Goal: Find specific page/section: Find specific page/section

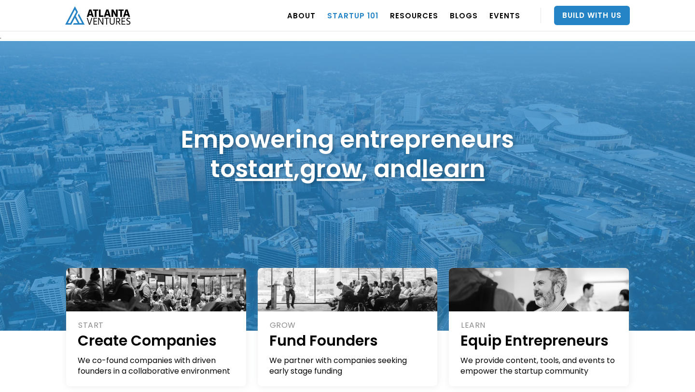
click at [365, 10] on link "Startup 101" at bounding box center [352, 15] width 51 height 27
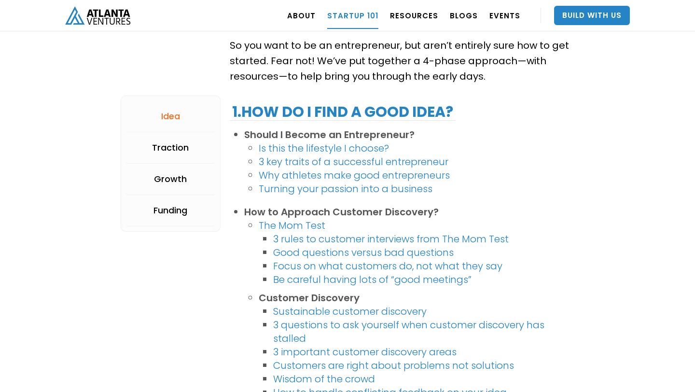
scroll to position [271, 0]
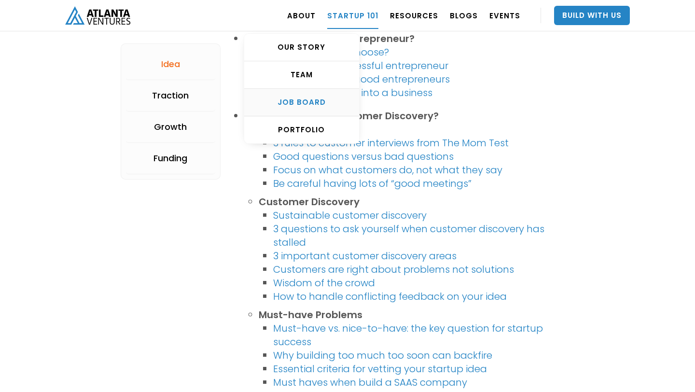
click at [310, 106] on div "Job Board" at bounding box center [301, 102] width 115 height 10
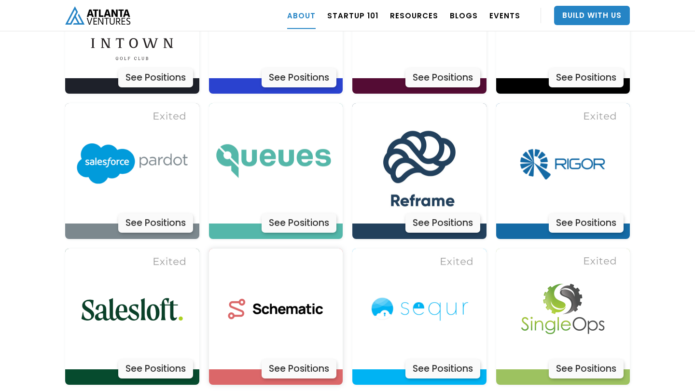
scroll to position [2825, 0]
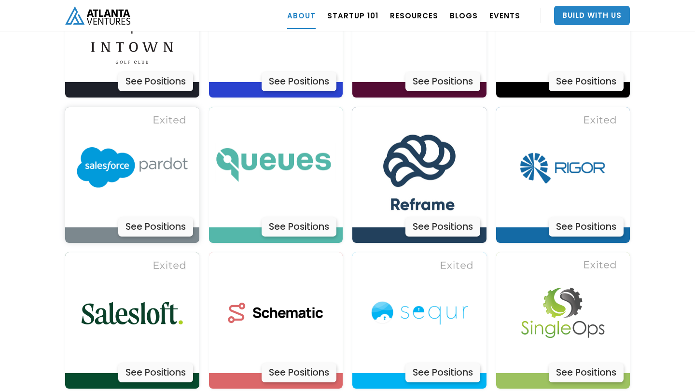
click at [177, 217] on div "See Positions" at bounding box center [155, 226] width 75 height 19
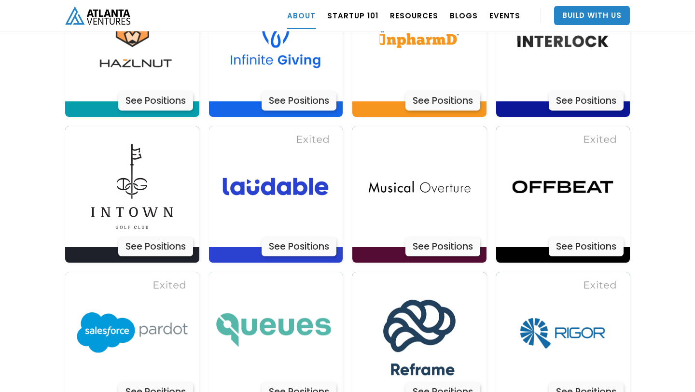
scroll to position [2656, 0]
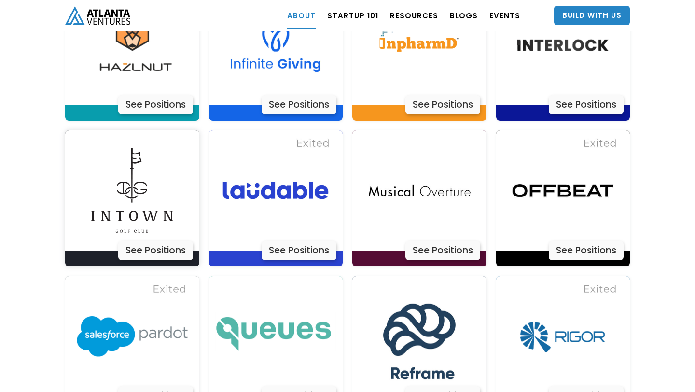
click at [155, 241] on div "See Positions" at bounding box center [155, 250] width 75 height 19
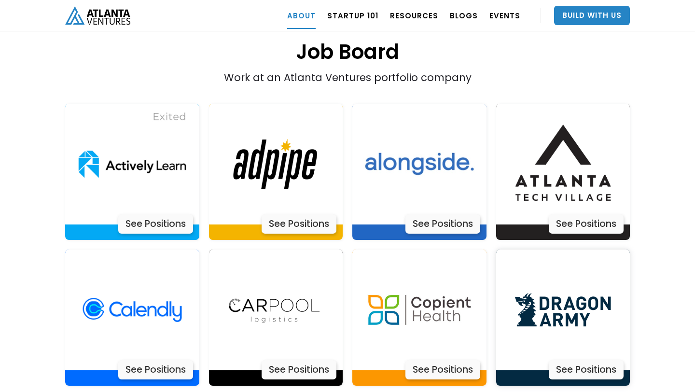
scroll to position [1949, 0]
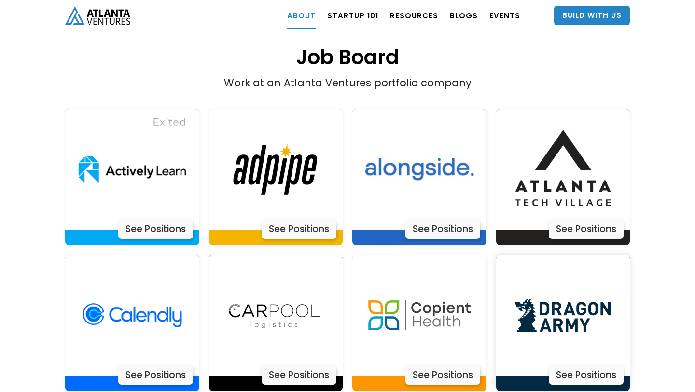
click at [571, 288] on img at bounding box center [562, 315] width 121 height 121
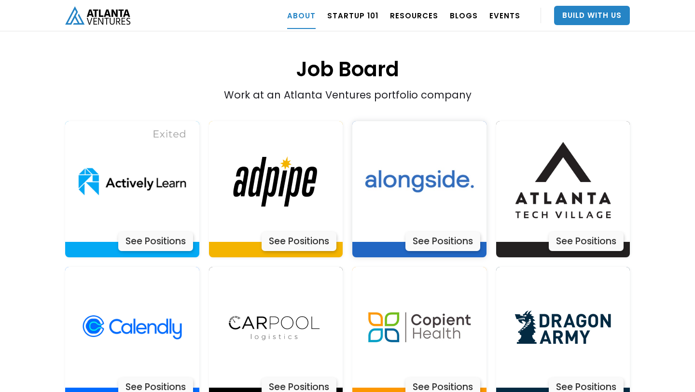
scroll to position [1925, 0]
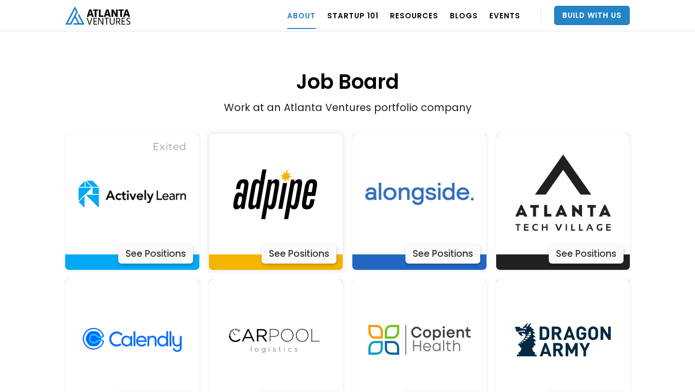
click at [290, 244] on div "See Positions" at bounding box center [298, 253] width 75 height 19
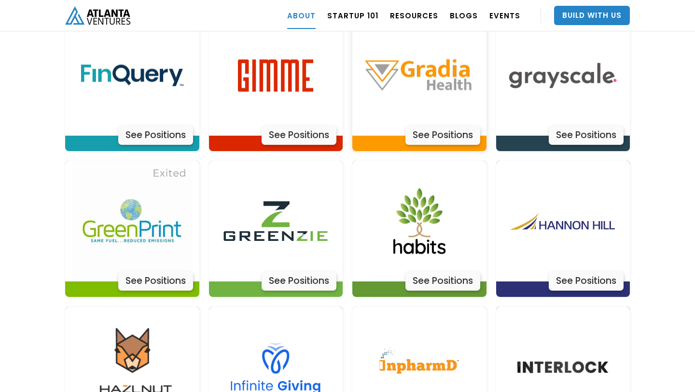
scroll to position [2434, 0]
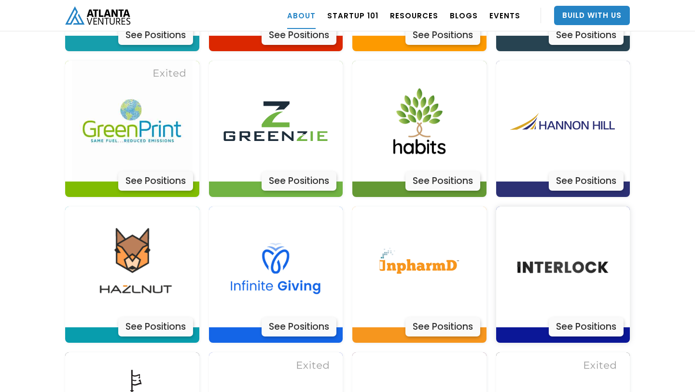
click at [560, 254] on img at bounding box center [562, 266] width 121 height 121
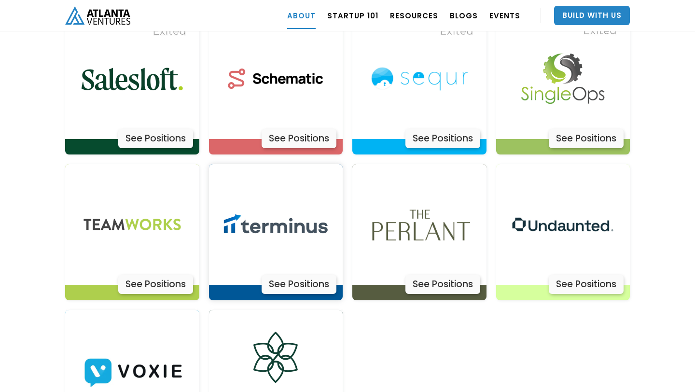
scroll to position [3061, 0]
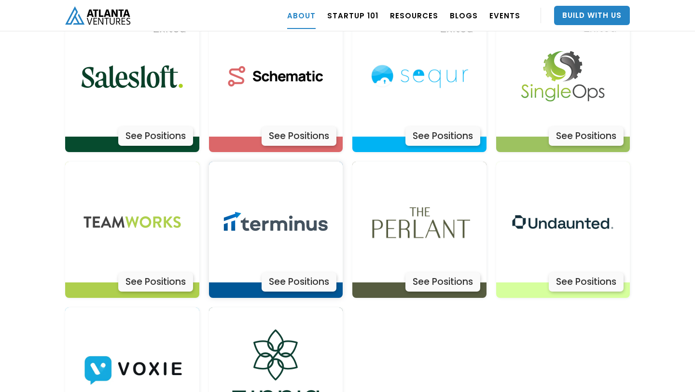
click at [291, 272] on div "See Positions" at bounding box center [298, 281] width 75 height 19
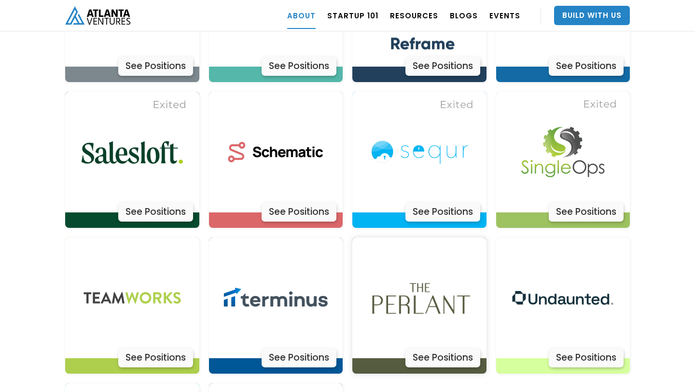
scroll to position [2898, 0]
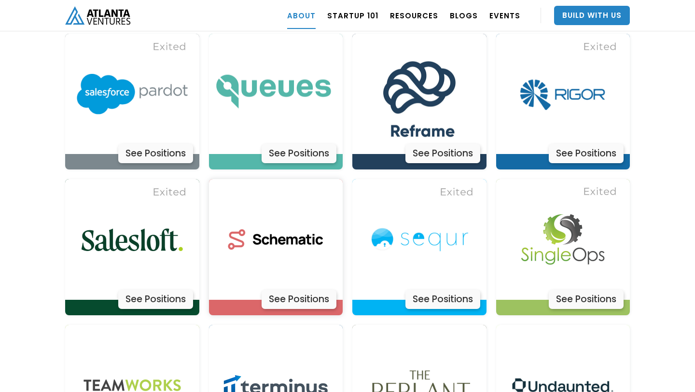
click at [273, 289] on div "See Positions" at bounding box center [298, 298] width 75 height 19
click at [264, 205] on img at bounding box center [275, 239] width 121 height 121
